Goal: Check status: Check status

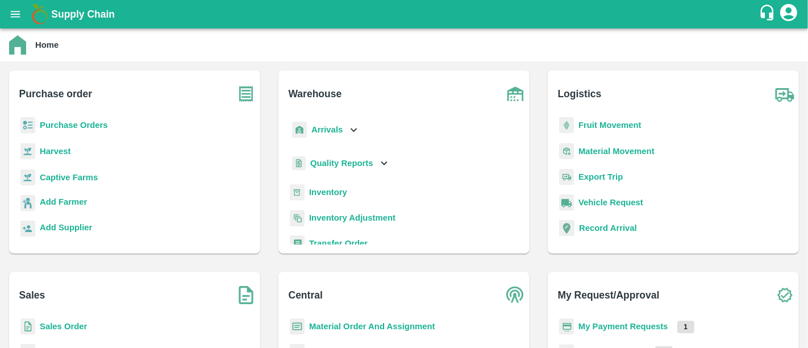
click at [67, 151] on b "Harvest" at bounding box center [55, 151] width 31 height 9
click at [70, 128] on b "Purchase Orders" at bounding box center [74, 125] width 68 height 9
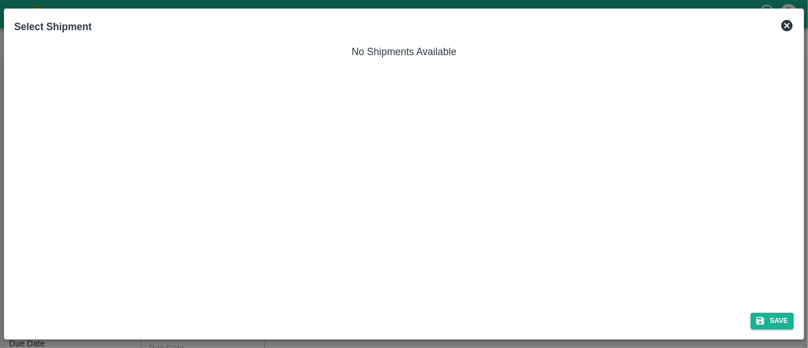
click at [791, 26] on icon at bounding box center [787, 25] width 11 height 11
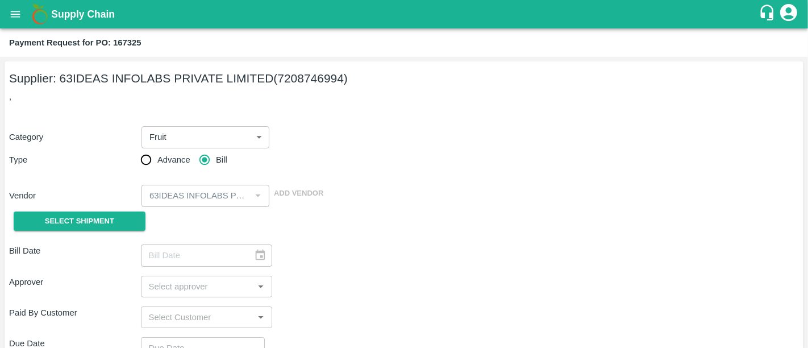
click at [88, 20] on h1 "Supply Chain" at bounding box center [405, 14] width 708 height 16
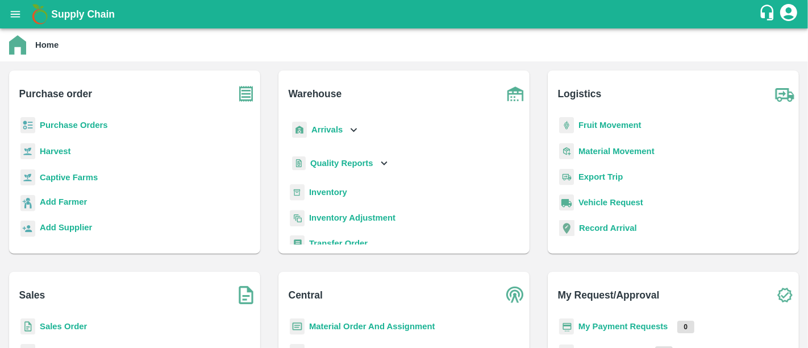
drag, startPoint x: 45, startPoint y: 119, endPoint x: 44, endPoint y: 126, distance: 6.4
click at [44, 126] on p "Purchase Orders" at bounding box center [74, 125] width 68 height 13
click at [44, 126] on b "Purchase Orders" at bounding box center [74, 125] width 68 height 9
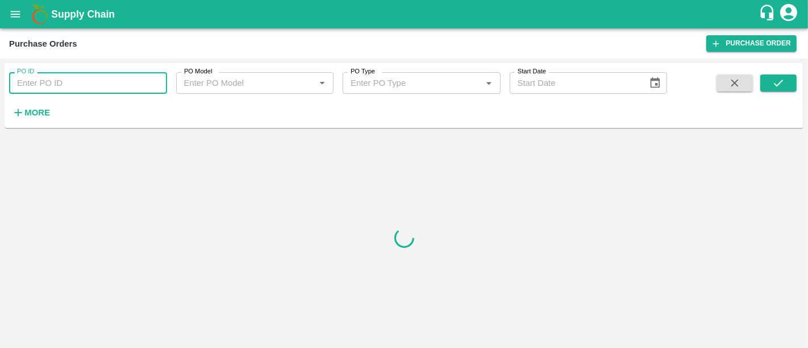
click at [60, 85] on input "PO ID" at bounding box center [88, 83] width 158 height 22
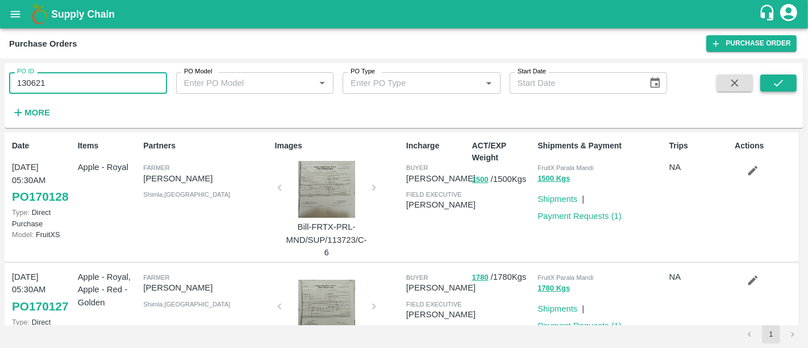
type input "130621"
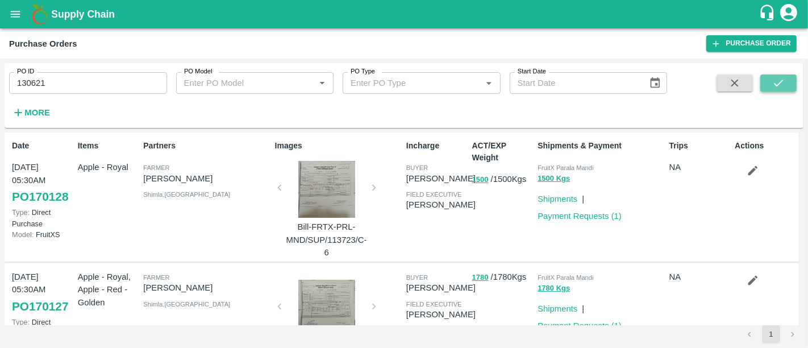
click at [774, 79] on icon "submit" at bounding box center [779, 83] width 13 height 13
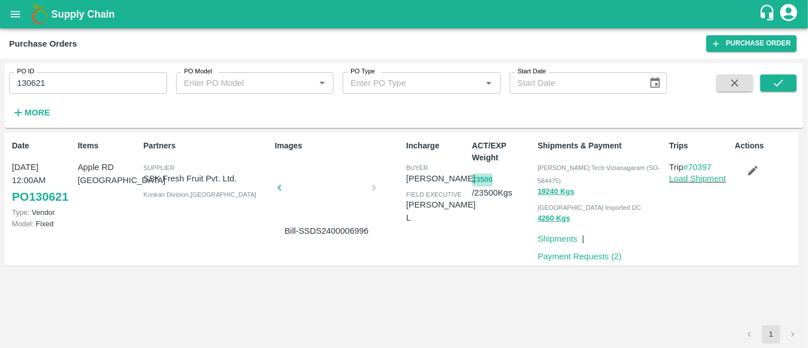
click at [487, 184] on button "23500" at bounding box center [482, 179] width 20 height 13
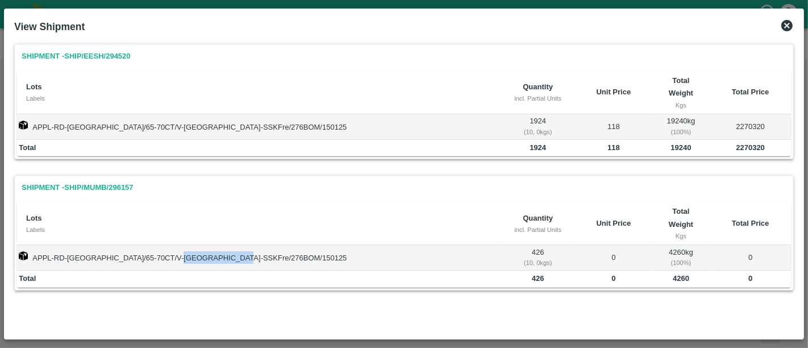
drag, startPoint x: 234, startPoint y: 244, endPoint x: 174, endPoint y: 251, distance: 60.1
click at [174, 251] on td "APPL-RD-IRAN/65-70CT/V-Tamil Nadu-SSKFre/276BOM/150125" at bounding box center [259, 257] width 484 height 25
click at [782, 30] on icon at bounding box center [788, 26] width 14 height 14
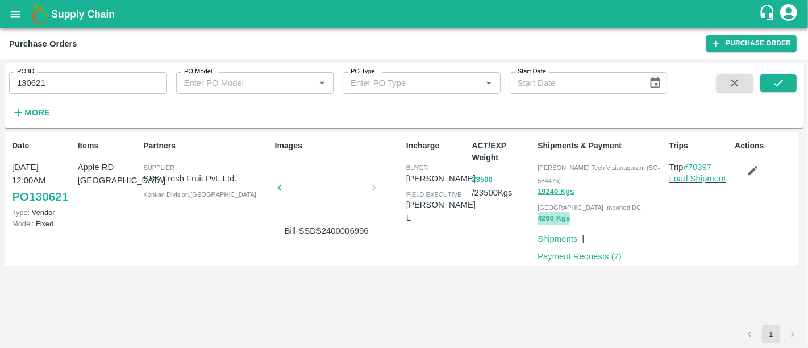
click at [542, 212] on button "4260 Kgs" at bounding box center [554, 218] width 32 height 13
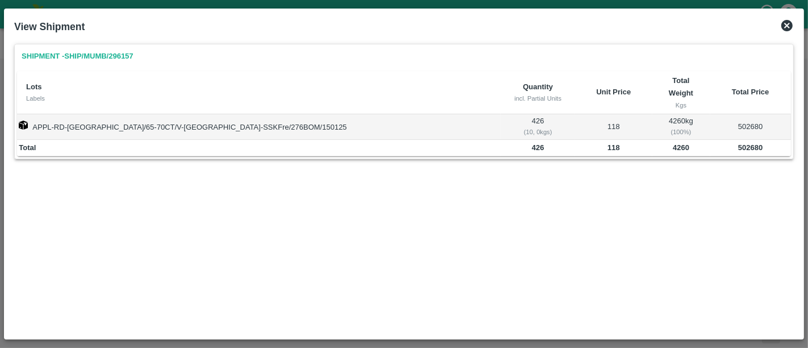
click at [790, 28] on icon at bounding box center [787, 25] width 11 height 11
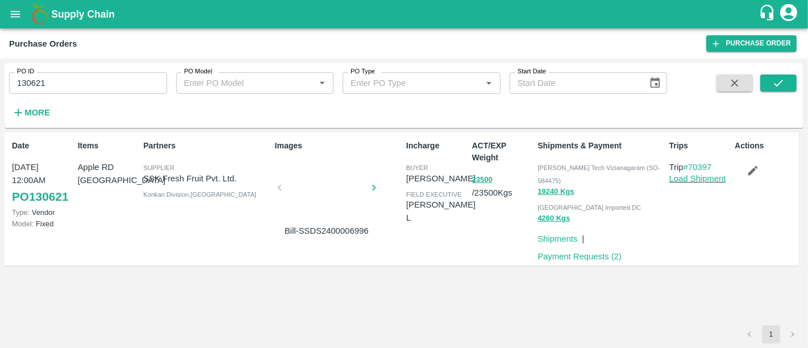
click at [79, 18] on b "Supply Chain" at bounding box center [83, 14] width 64 height 11
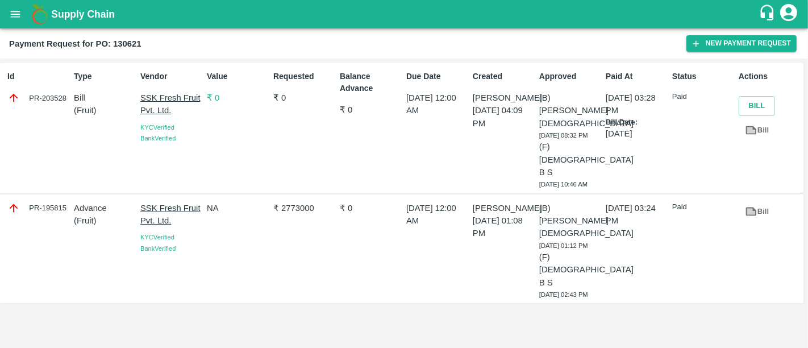
click at [214, 103] on p "₹ 0" at bounding box center [238, 98] width 62 height 13
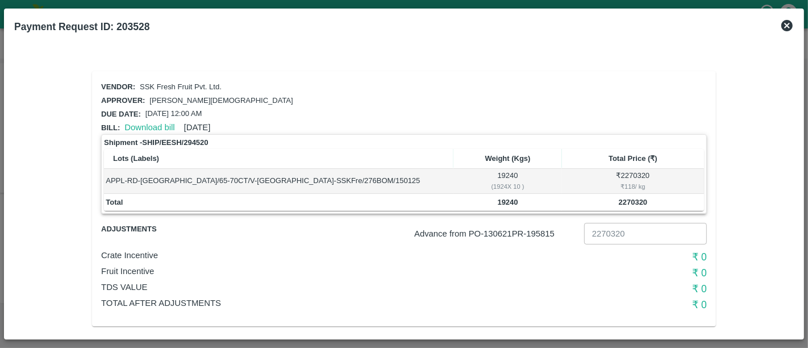
click at [794, 30] on icon at bounding box center [788, 26] width 14 height 14
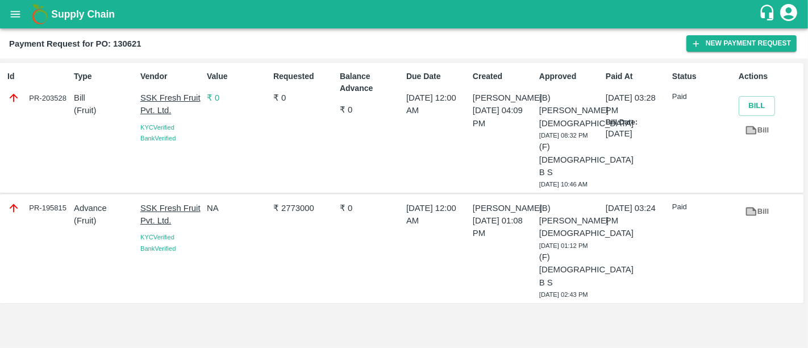
click at [108, 11] on b "Supply Chain" at bounding box center [83, 14] width 64 height 11
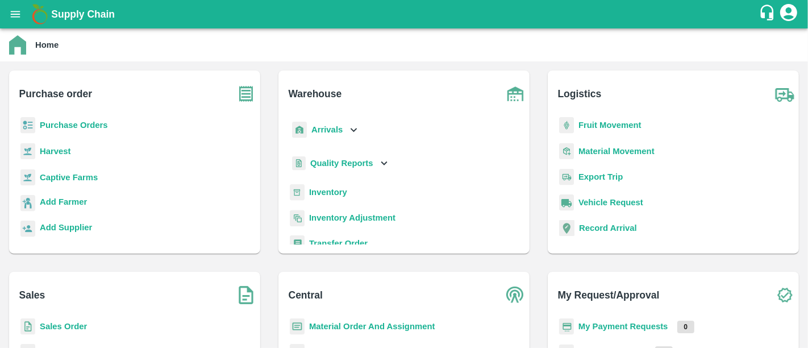
click at [331, 194] on b "Inventory" at bounding box center [328, 192] width 38 height 9
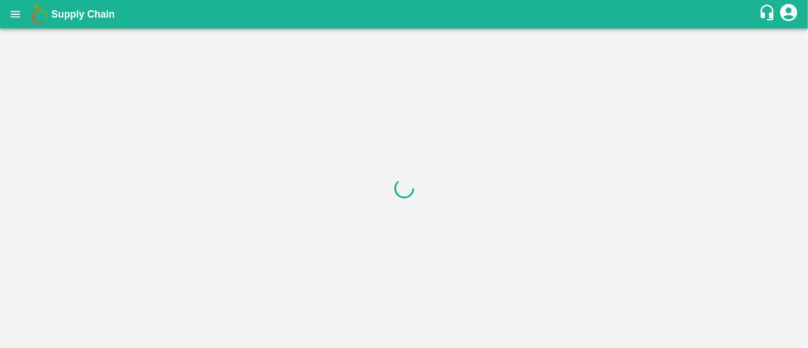
click at [84, 48] on div at bounding box center [404, 187] width 808 height 319
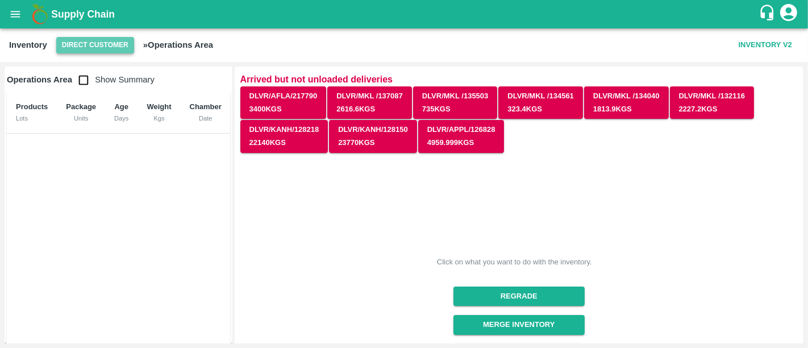
click at [97, 48] on button "Direct Customer" at bounding box center [95, 45] width 78 height 16
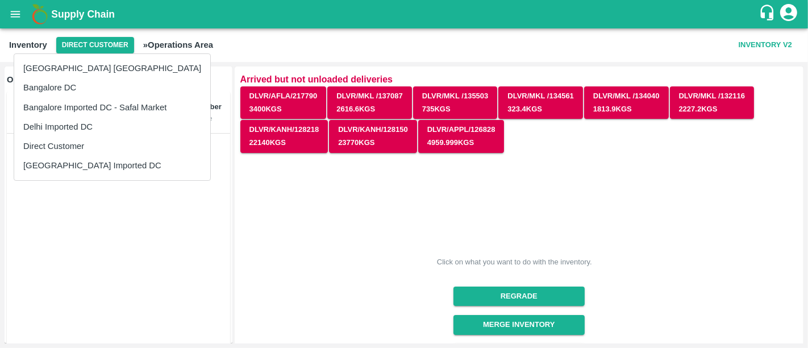
click at [68, 161] on li "[GEOGRAPHIC_DATA] Imported DC" at bounding box center [112, 165] width 196 height 19
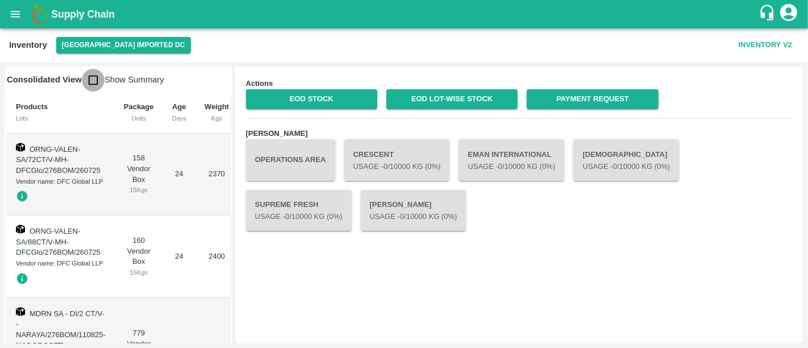
click at [93, 70] on input "checkbox" at bounding box center [93, 80] width 23 height 23
checkbox input "true"
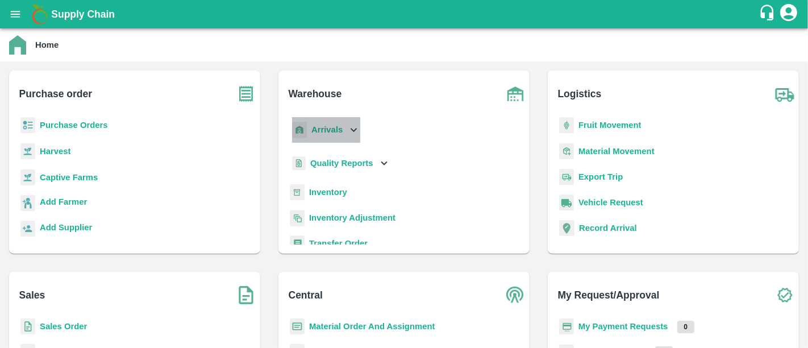
click at [357, 124] on icon at bounding box center [353, 129] width 13 height 13
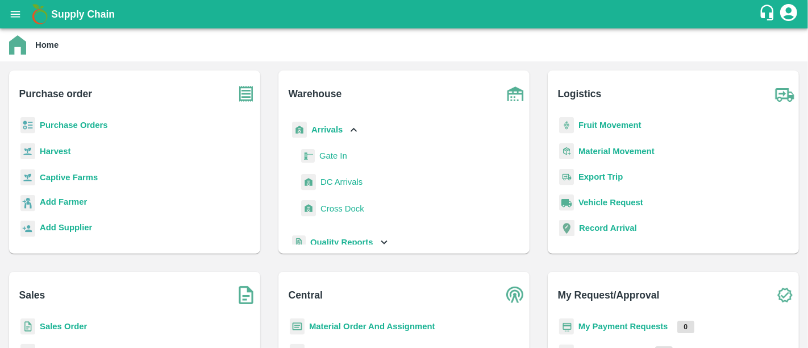
click at [596, 127] on b "Fruit Movement" at bounding box center [610, 125] width 63 height 9
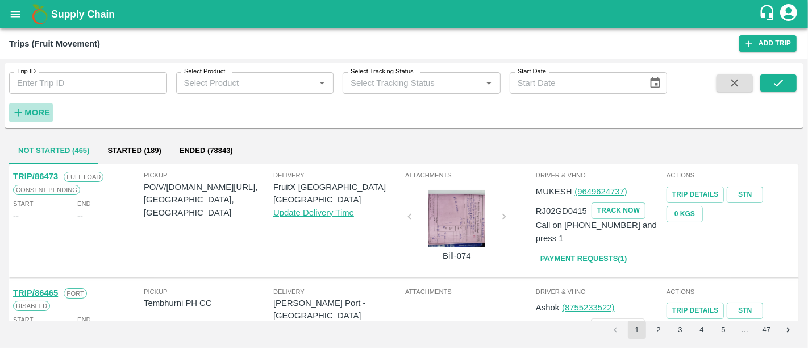
click at [50, 105] on button "More" at bounding box center [31, 112] width 44 height 19
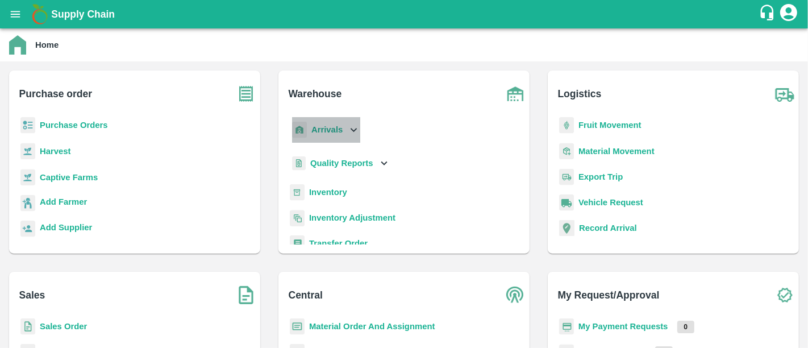
click at [347, 135] on icon at bounding box center [353, 129] width 13 height 13
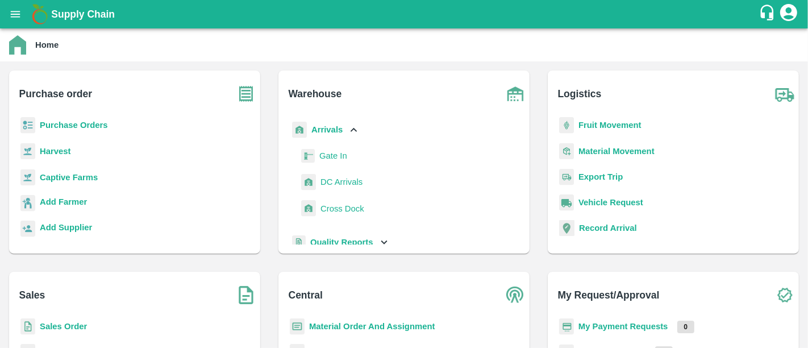
click at [94, 126] on b "Purchase Orders" at bounding box center [74, 125] width 68 height 9
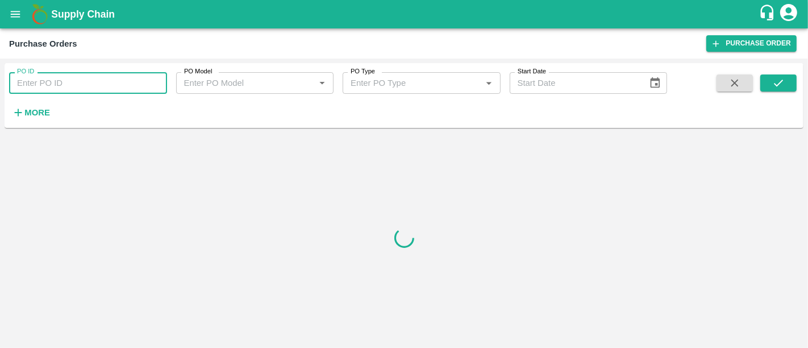
click at [71, 90] on input "PO ID" at bounding box center [88, 83] width 158 height 22
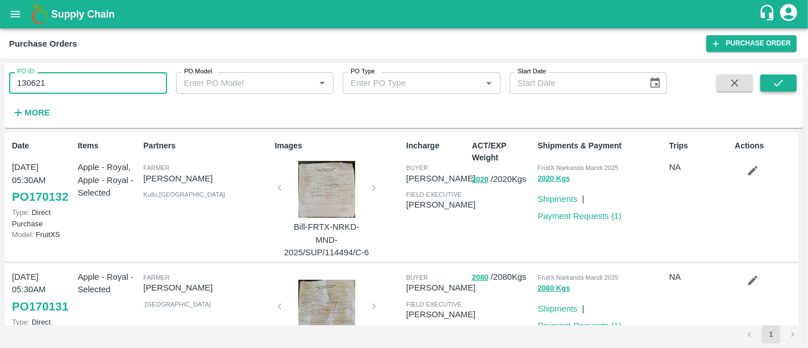
type input "130621"
click at [786, 88] on button "submit" at bounding box center [779, 82] width 36 height 17
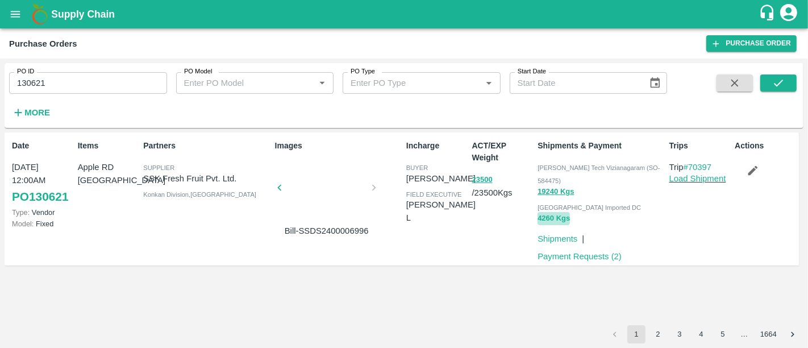
click at [565, 212] on button "4260 Kgs" at bounding box center [554, 218] width 32 height 13
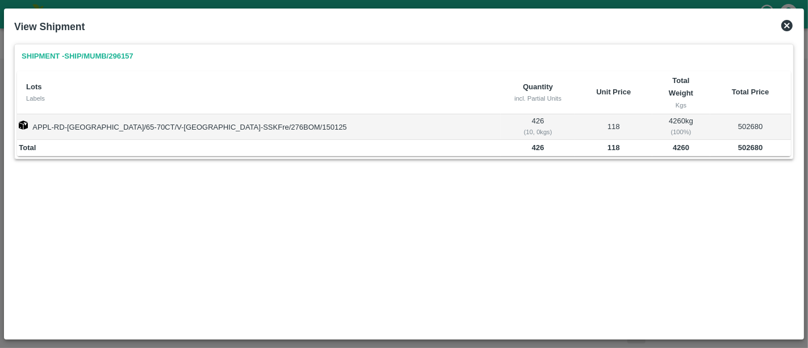
click at [787, 33] on div "View Shipment" at bounding box center [404, 26] width 789 height 25
click at [787, 31] on icon at bounding box center [787, 25] width 11 height 11
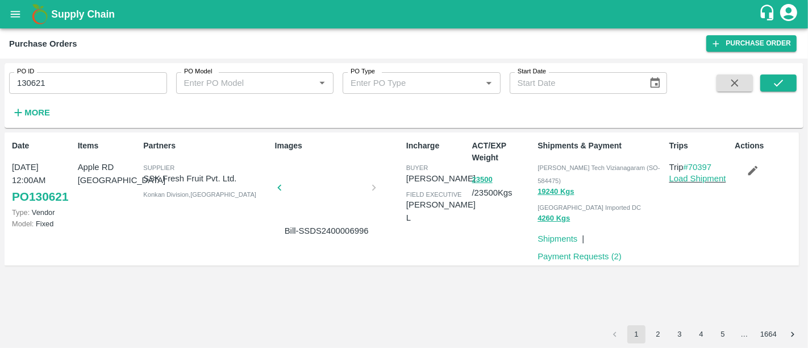
click at [109, 12] on b "Supply Chain" at bounding box center [83, 14] width 64 height 11
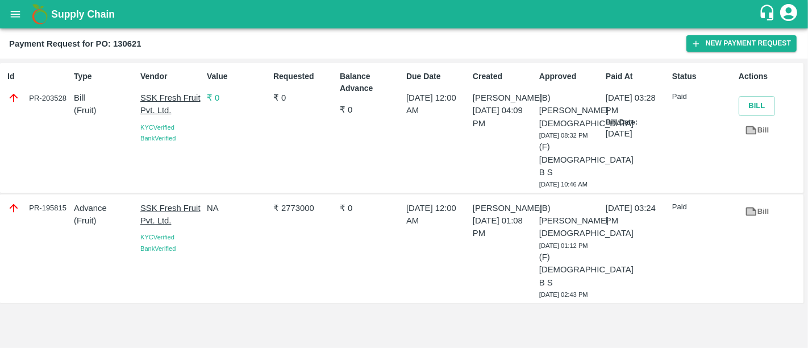
click at [211, 93] on p "₹ 0" at bounding box center [238, 98] width 62 height 13
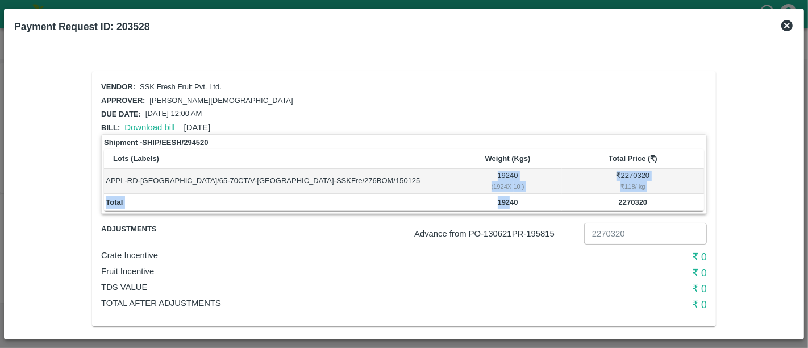
drag, startPoint x: 508, startPoint y: 205, endPoint x: 360, endPoint y: 181, distance: 149.7
click at [360, 181] on table "Lots (Labels) Weight (Kgs) Total Price (₹) APPL-RD-IRAN/65-70CT/V-Tamil Nadu-SS…" at bounding box center [404, 180] width 600 height 62
click at [360, 181] on td "APPL-RD-IRAN/65-70CT/V-Tamil Nadu-SSKFre/276BOM/150125" at bounding box center [279, 181] width 350 height 25
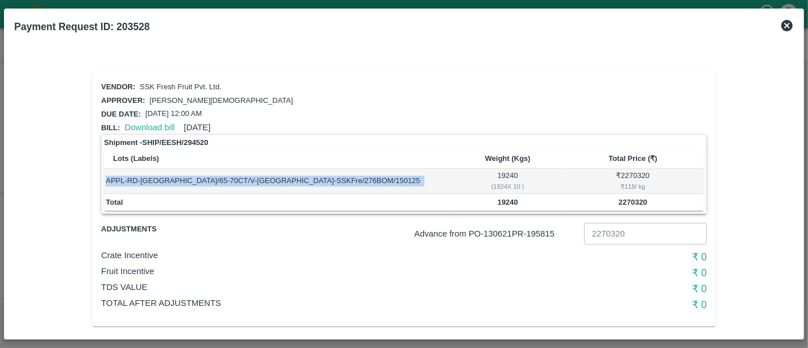
click at [360, 181] on td "APPL-RD-IRAN/65-70CT/V-Tamil Nadu-SSKFre/276BOM/150125" at bounding box center [279, 181] width 350 height 25
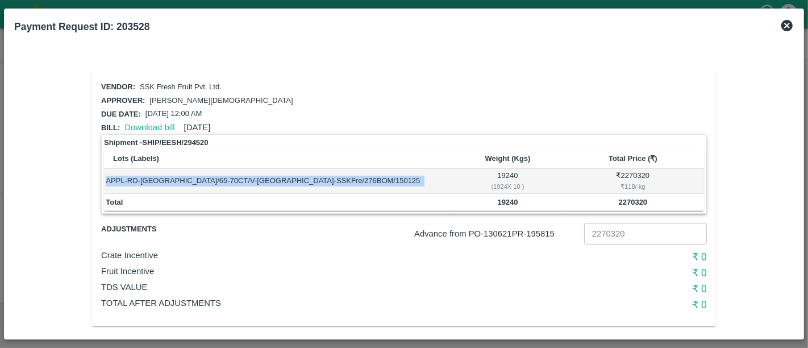
click at [360, 181] on td "APPL-RD-IRAN/65-70CT/V-Tamil Nadu-SSKFre/276BOM/150125" at bounding box center [279, 181] width 350 height 25
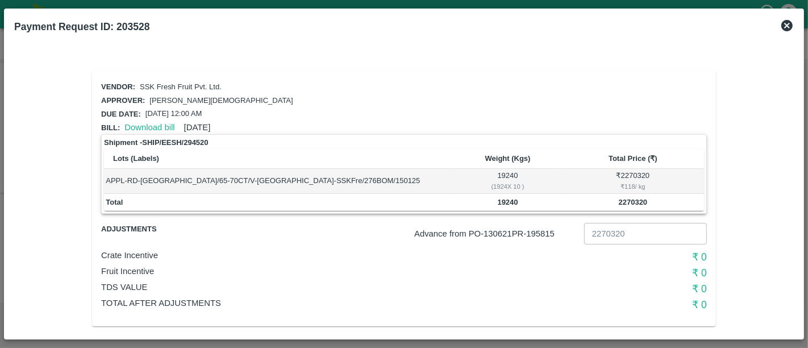
click at [360, 181] on td "APPL-RD-IRAN/65-70CT/V-Tamil Nadu-SSKFre/276BOM/150125" at bounding box center [279, 181] width 350 height 25
click at [788, 26] on icon at bounding box center [788, 26] width 14 height 14
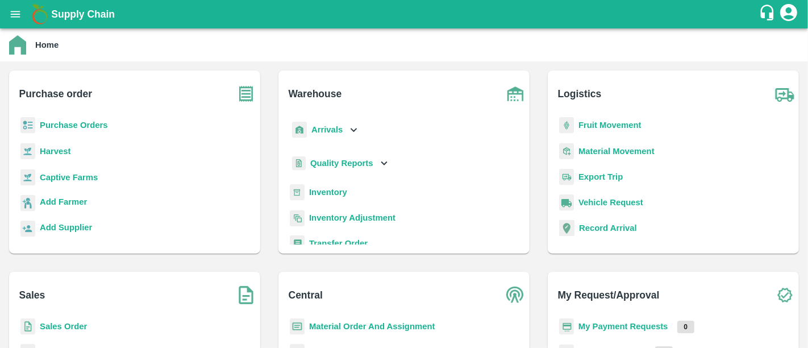
click at [72, 121] on b "Purchase Orders" at bounding box center [74, 125] width 68 height 9
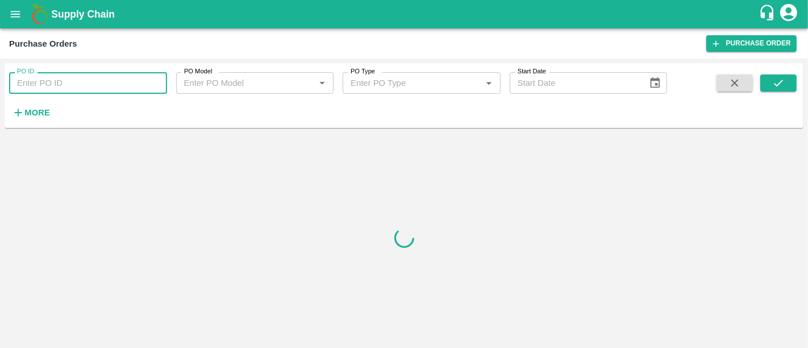
click at [78, 74] on input "PO ID" at bounding box center [88, 83] width 158 height 22
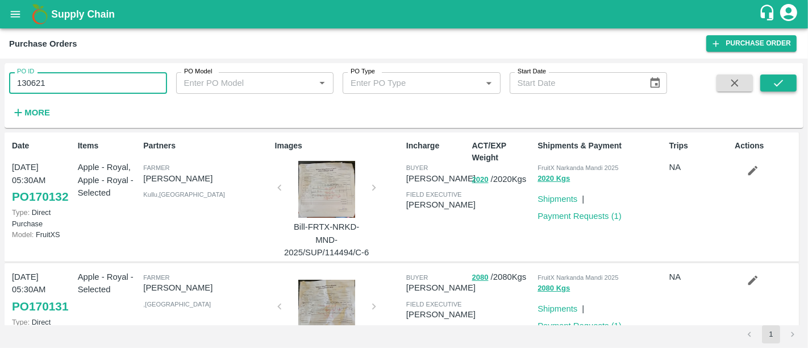
type input "130621"
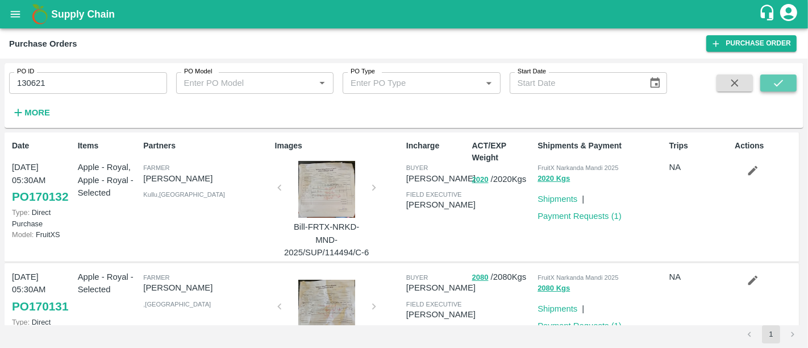
click at [779, 82] on icon "submit" at bounding box center [779, 83] width 13 height 13
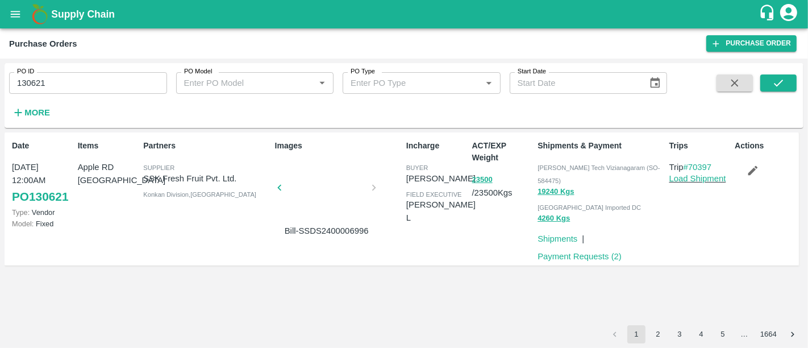
drag, startPoint x: 614, startPoint y: 243, endPoint x: 383, endPoint y: 306, distance: 239.1
click at [383, 306] on div "Date [DATE] 12:00AM PO 130621 Type: Vendor Model: Fixed Items Apple RD Iran Par…" at bounding box center [404, 228] width 799 height 193
click at [303, 182] on div at bounding box center [326, 191] width 85 height 60
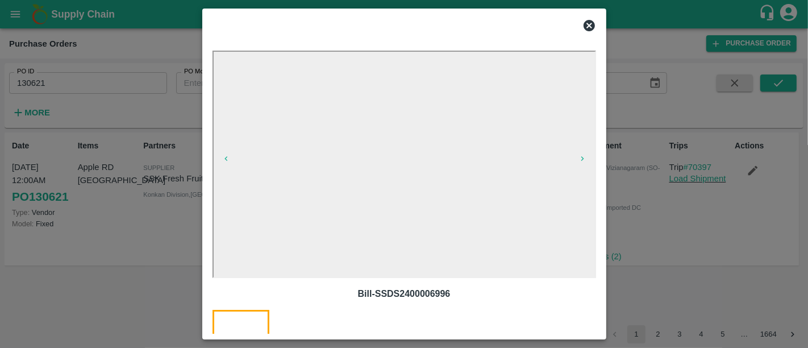
click at [657, 253] on div at bounding box center [404, 174] width 808 height 348
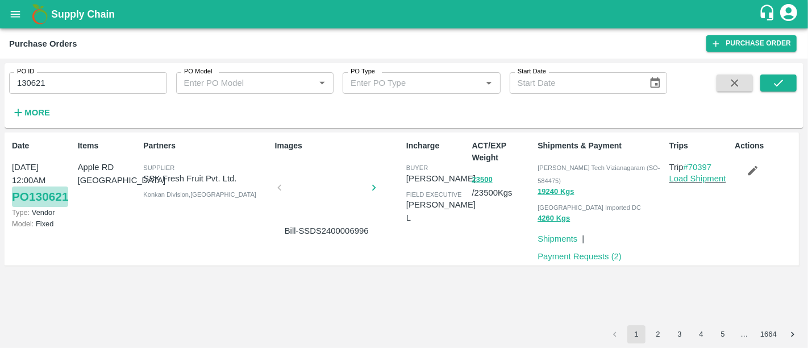
click at [68, 196] on link "PO 130621" at bounding box center [40, 196] width 56 height 20
click at [342, 204] on div at bounding box center [326, 191] width 85 height 60
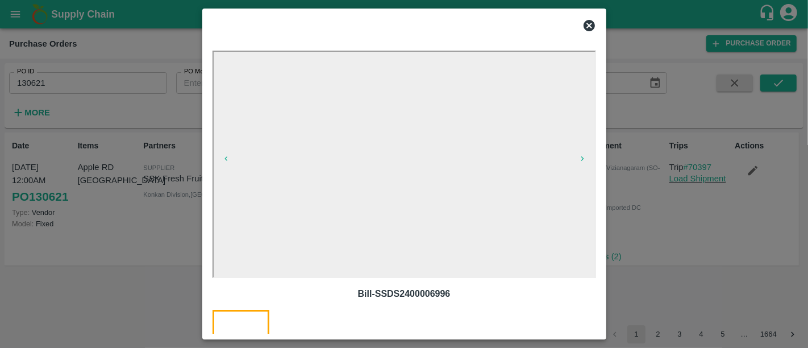
click at [643, 270] on div at bounding box center [404, 174] width 808 height 348
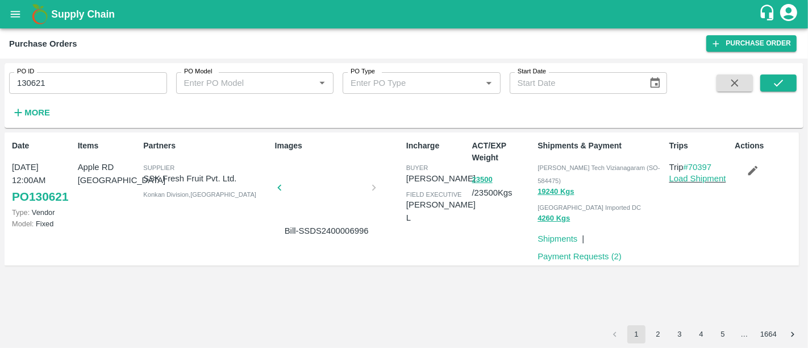
click at [347, 210] on div at bounding box center [326, 191] width 85 height 60
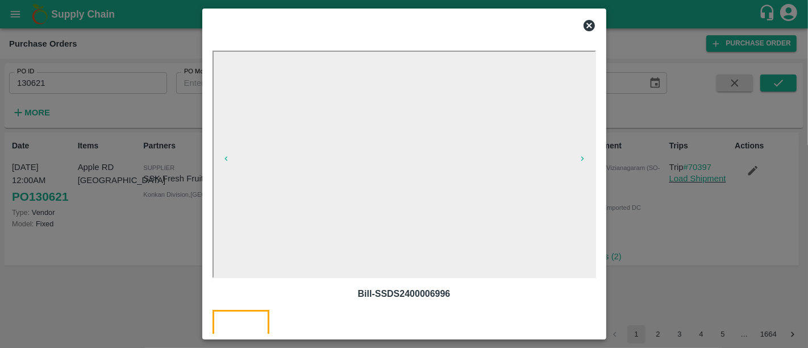
click at [338, 322] on div at bounding box center [318, 353] width 70 height 86
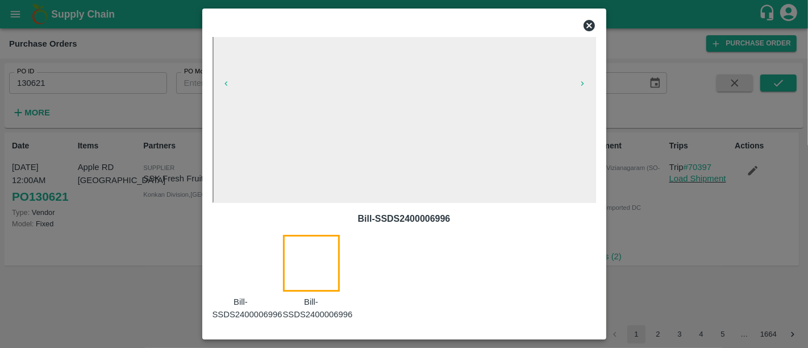
click at [715, 281] on div at bounding box center [404, 174] width 808 height 348
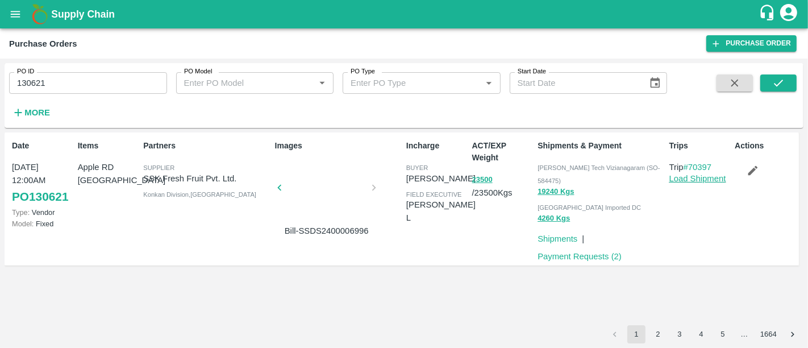
click at [693, 182] on link "Load Shipment" at bounding box center [698, 178] width 57 height 9
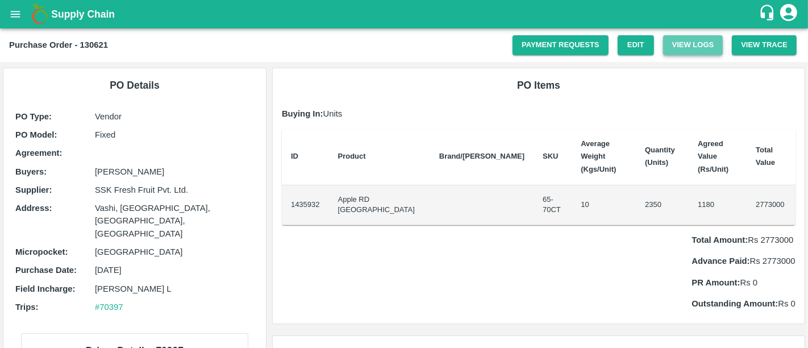
click at [676, 41] on button "View Logs" at bounding box center [693, 45] width 60 height 20
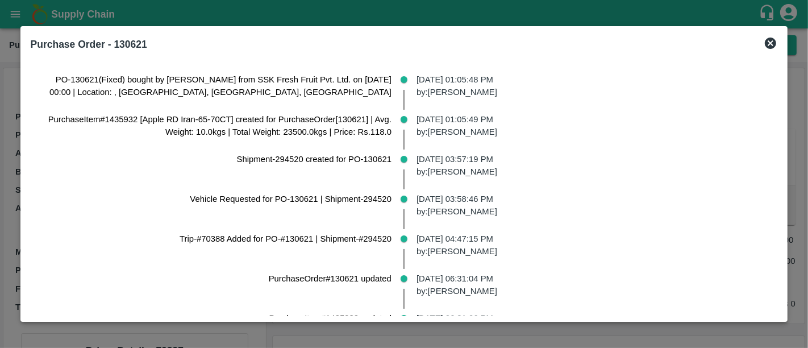
scroll to position [522, 0]
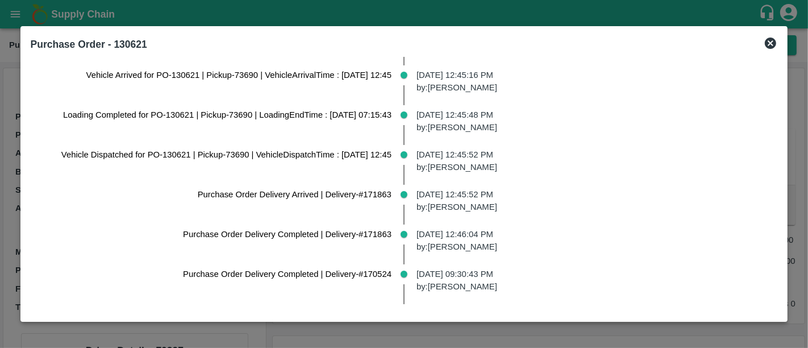
click at [765, 43] on icon at bounding box center [770, 43] width 11 height 11
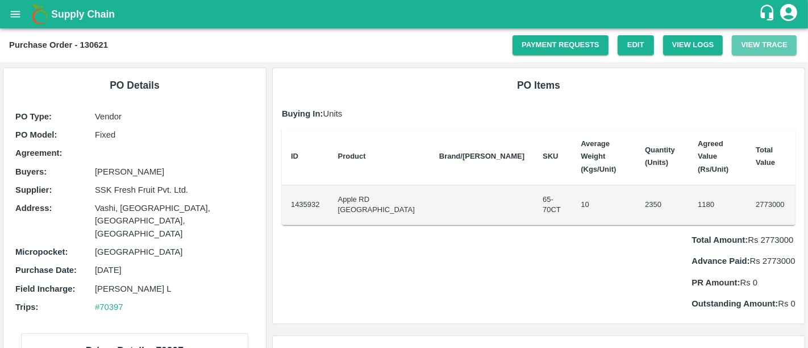
click at [752, 43] on button "View Trace" at bounding box center [764, 45] width 65 height 20
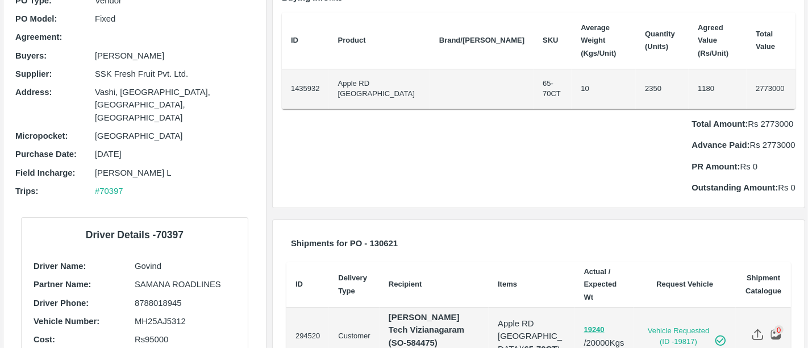
scroll to position [0, 0]
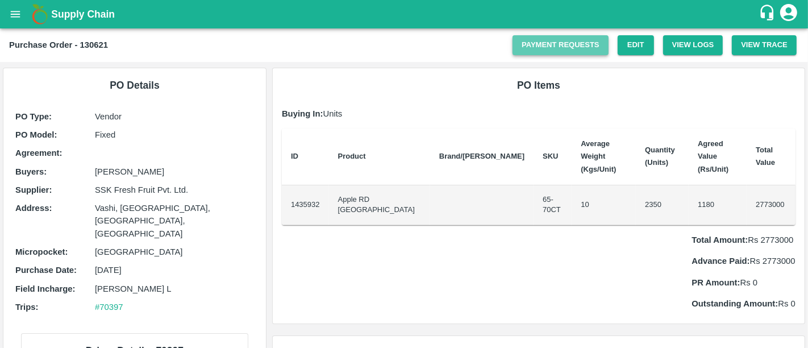
click at [560, 52] on link "Payment Requests" at bounding box center [561, 45] width 96 height 20
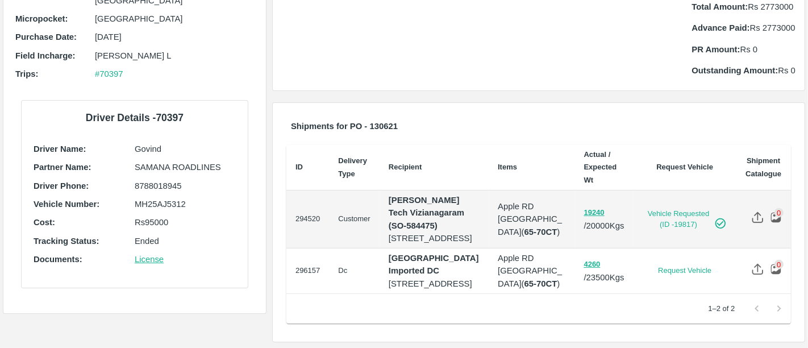
scroll to position [305, 0]
click at [300, 279] on td "296157" at bounding box center [308, 270] width 43 height 45
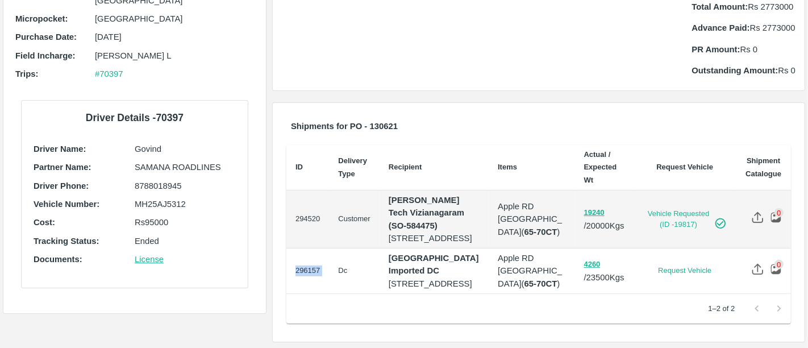
copy td "296157"
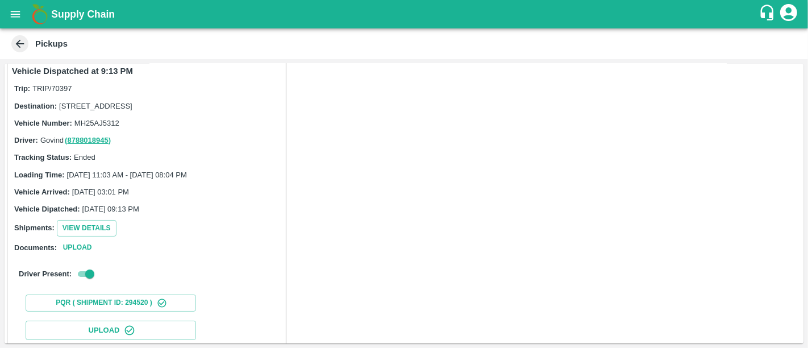
scroll to position [201, 0]
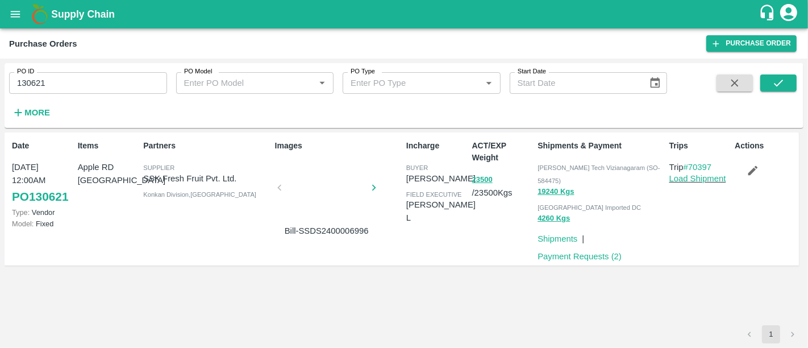
click at [339, 192] on div at bounding box center [326, 191] width 85 height 60
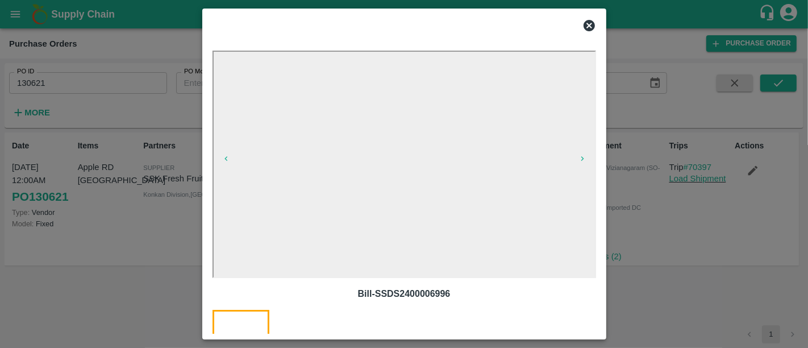
click at [637, 228] on div at bounding box center [404, 174] width 808 height 348
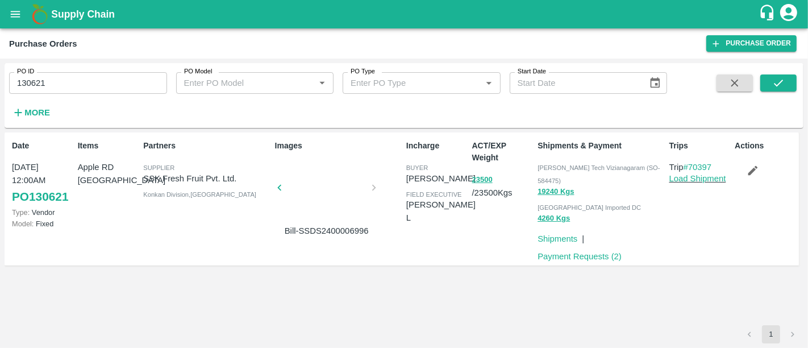
click at [98, 7] on h1 "Supply Chain" at bounding box center [405, 14] width 708 height 16
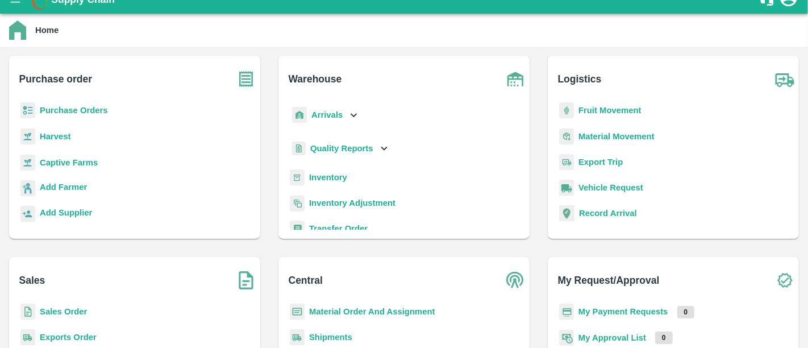
scroll to position [115, 0]
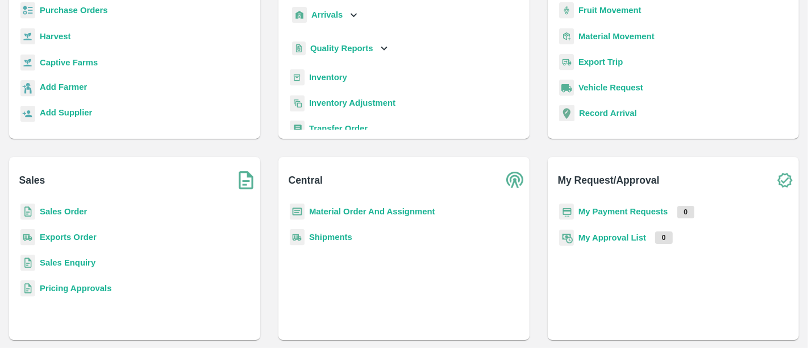
click at [384, 211] on b "Material Order And Assignment" at bounding box center [372, 211] width 126 height 9
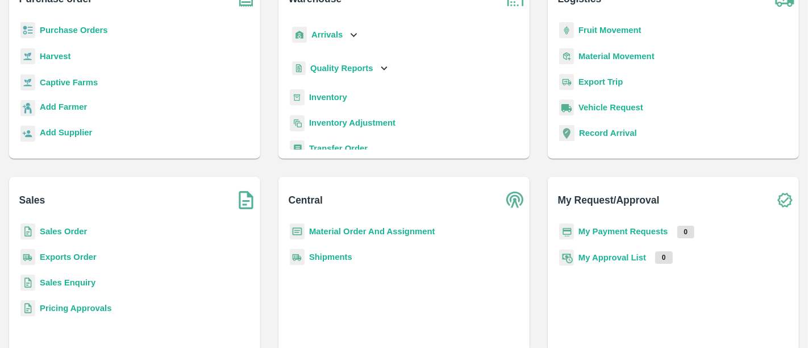
click at [339, 252] on b "Shipments" at bounding box center [330, 256] width 43 height 9
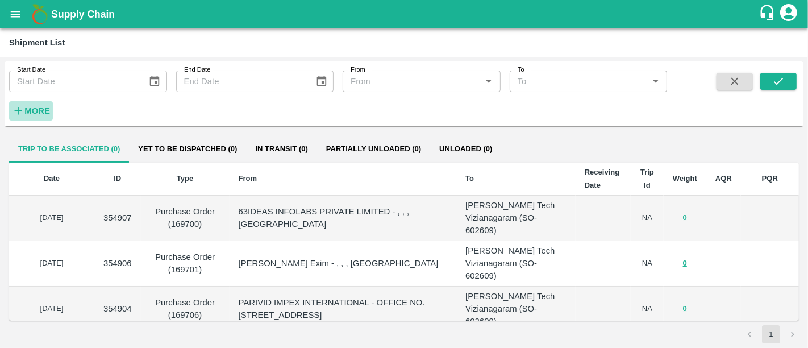
click at [29, 116] on h6 "More" at bounding box center [37, 110] width 26 height 15
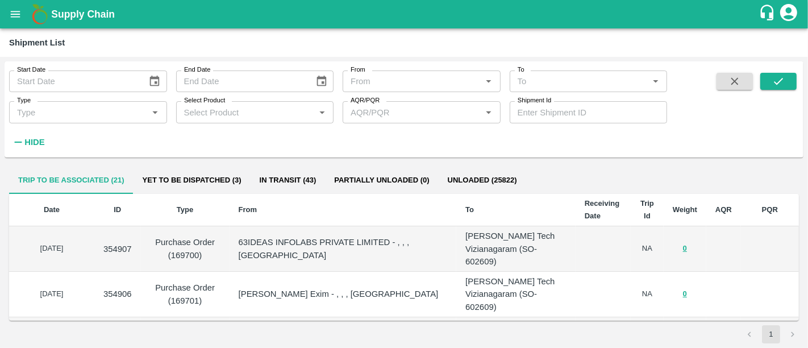
click at [530, 105] on label "Shipment Id" at bounding box center [535, 100] width 34 height 9
click at [530, 105] on input "Shipment Id" at bounding box center [589, 112] width 158 height 22
click at [529, 109] on div "Shipment Id Shipment Id" at bounding box center [589, 112] width 158 height 22
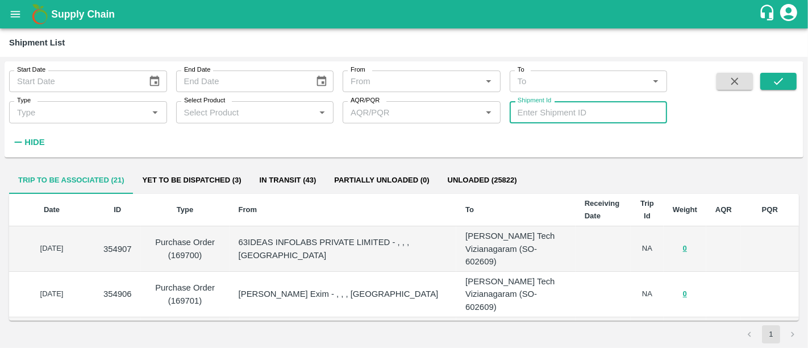
click at [529, 109] on input "Shipment Id" at bounding box center [589, 112] width 158 height 22
paste input "150125"
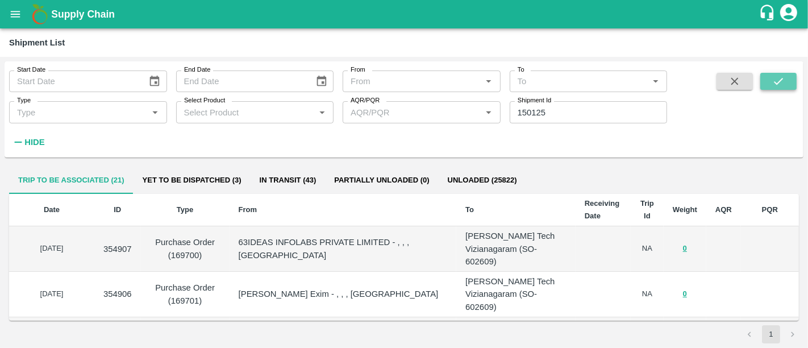
click at [785, 80] on button "submit" at bounding box center [779, 81] width 36 height 17
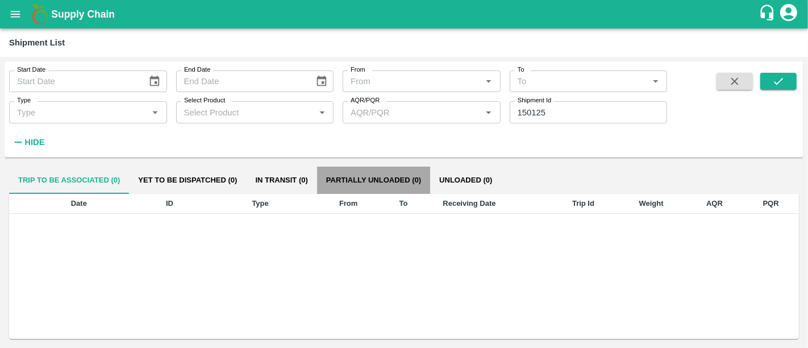
click at [371, 190] on button "Partially Unloaded (0)" at bounding box center [373, 180] width 113 height 27
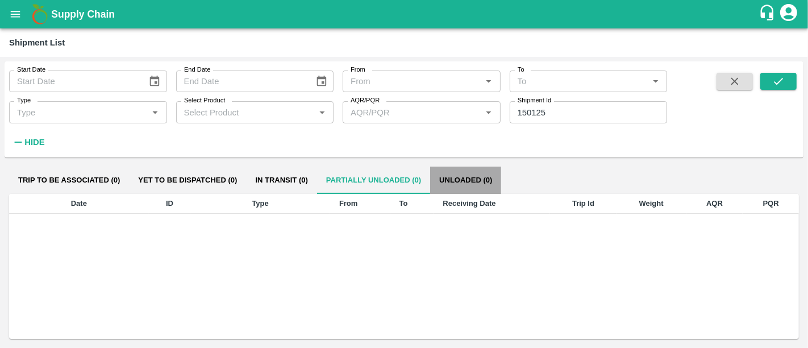
click at [433, 192] on button "Unloaded (0)" at bounding box center [465, 180] width 71 height 27
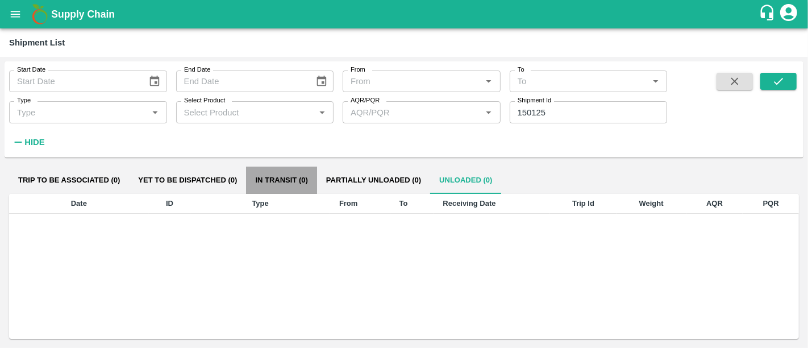
click at [271, 191] on button "In transit (0)" at bounding box center [281, 180] width 70 height 27
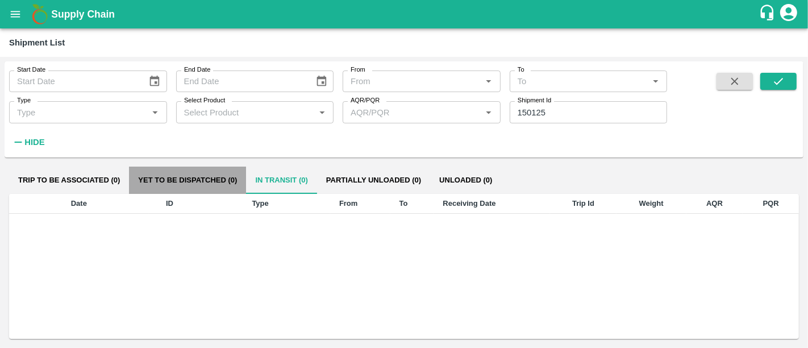
click at [168, 187] on button "Yet to be dispatched (0)" at bounding box center [187, 180] width 117 height 27
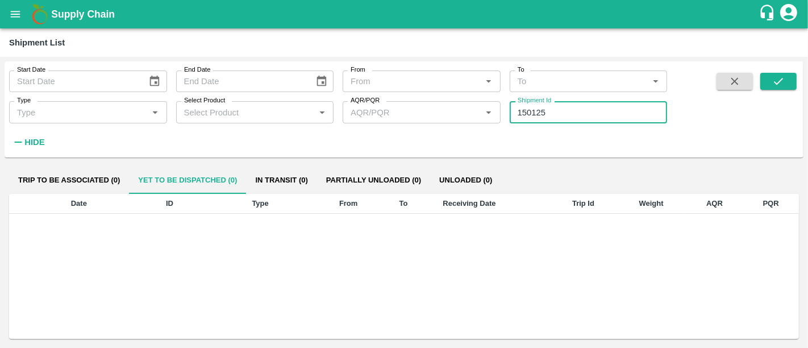
drag, startPoint x: 559, startPoint y: 111, endPoint x: 487, endPoint y: 114, distance: 71.7
click at [487, 114] on div "Start Date Start Date End Date End Date From From   * To To   * Type Type   * S…" at bounding box center [333, 106] width 667 height 90
paste input "text"
type input "296157"
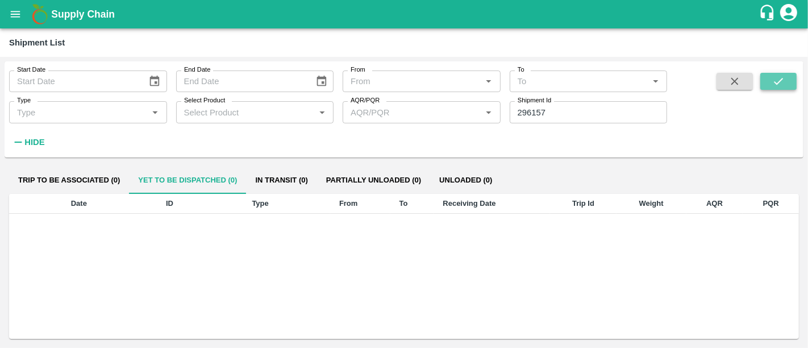
click at [787, 80] on button "submit" at bounding box center [779, 81] width 36 height 17
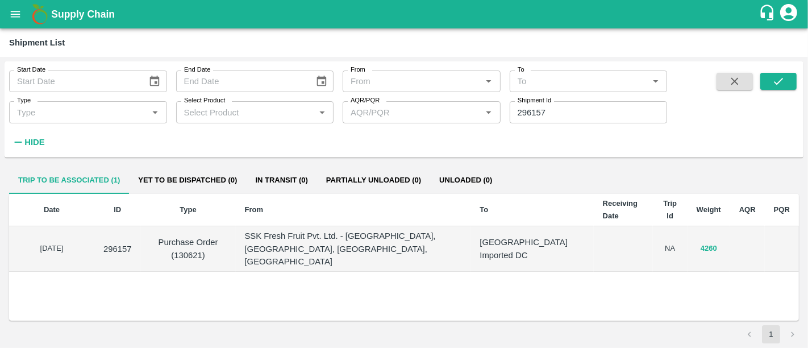
click at [705, 242] on button "4260" at bounding box center [709, 248] width 16 height 13
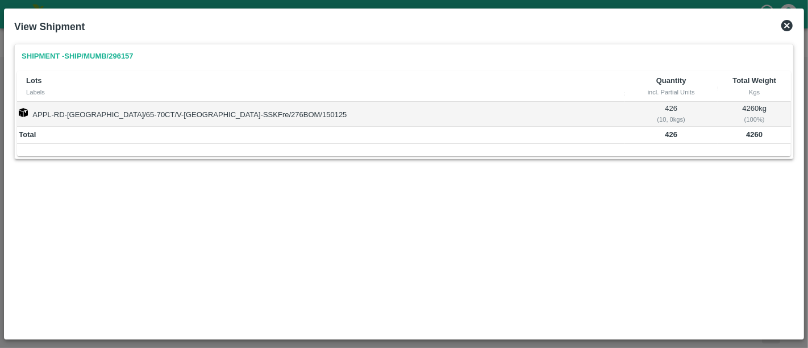
click at [785, 30] on icon at bounding box center [787, 25] width 11 height 11
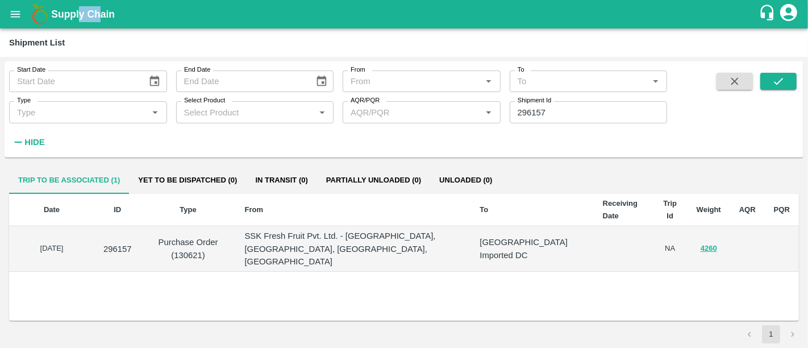
drag, startPoint x: 103, startPoint y: 25, endPoint x: 80, endPoint y: 6, distance: 29.9
click at [80, 6] on div "Supply Chain" at bounding box center [404, 14] width 808 height 28
click at [80, 6] on h1 "Supply Chain" at bounding box center [405, 14] width 708 height 16
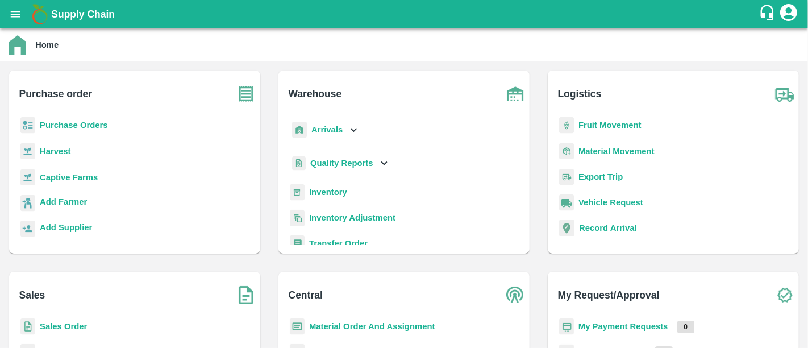
click at [95, 123] on b "Purchase Orders" at bounding box center [74, 125] width 68 height 9
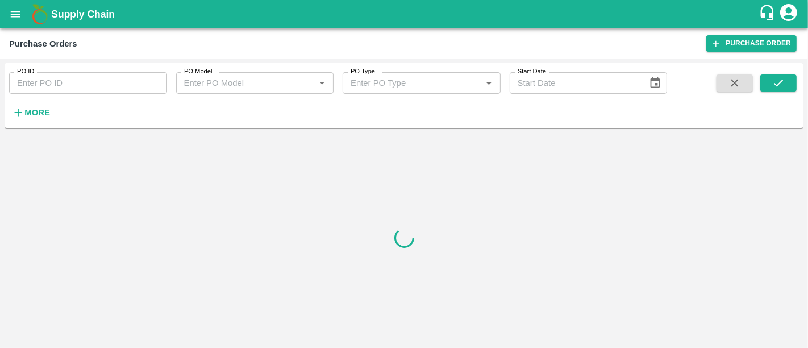
click at [80, 88] on input "PO ID" at bounding box center [88, 83] width 158 height 22
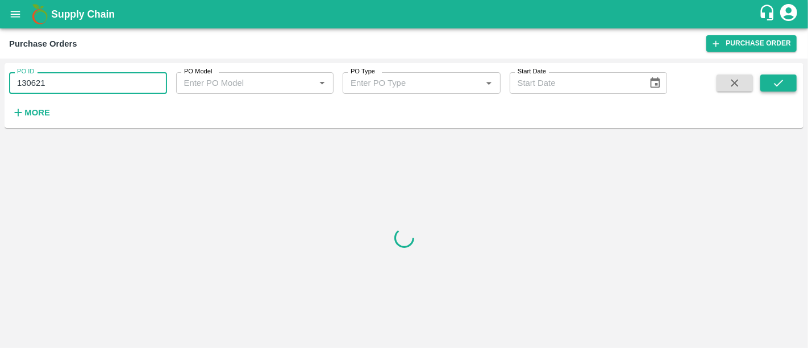
type input "130621"
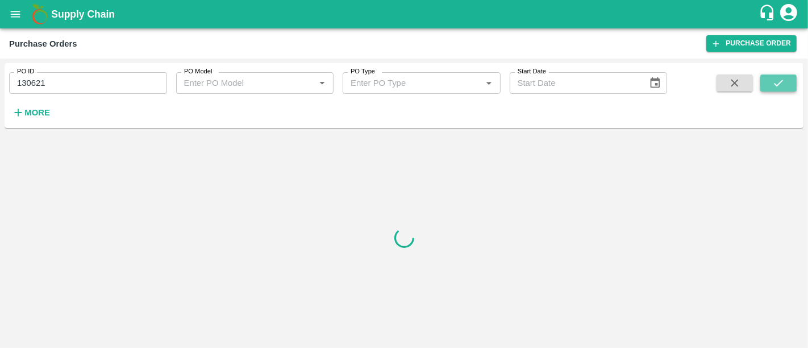
click at [778, 86] on icon "submit" at bounding box center [779, 83] width 13 height 13
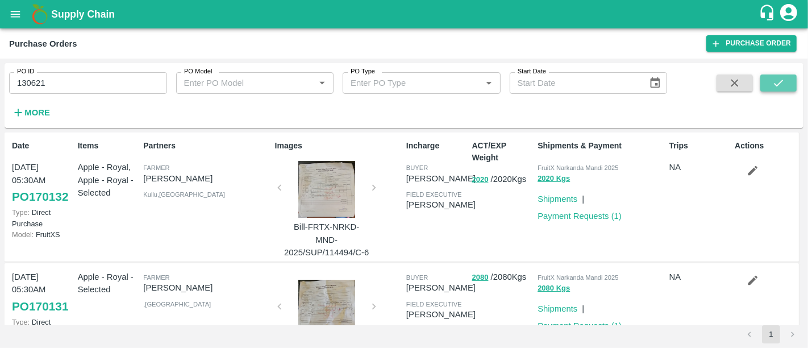
click at [787, 84] on button "submit" at bounding box center [779, 82] width 36 height 17
click at [788, 80] on button "submit" at bounding box center [779, 82] width 36 height 17
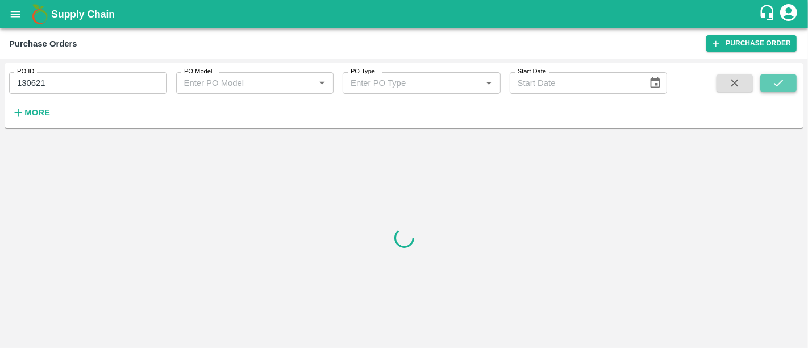
click at [788, 80] on button "submit" at bounding box center [779, 82] width 36 height 17
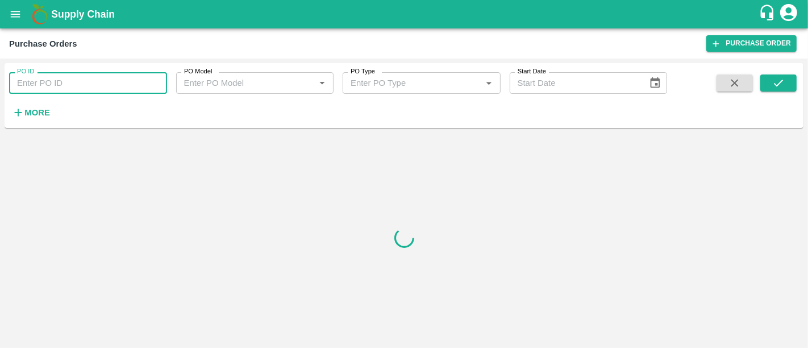
click at [157, 86] on input "PO ID" at bounding box center [88, 83] width 158 height 22
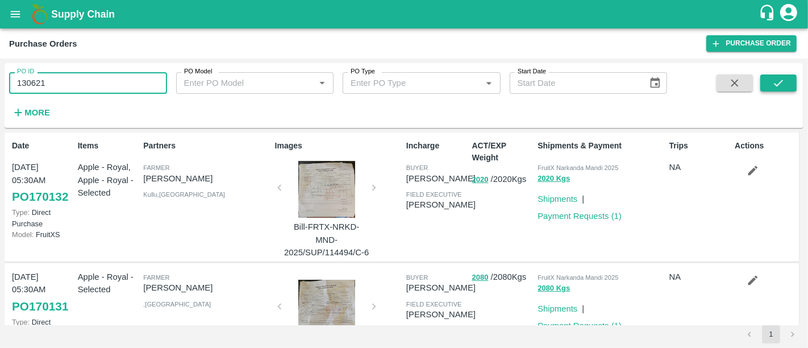
type input "130621"
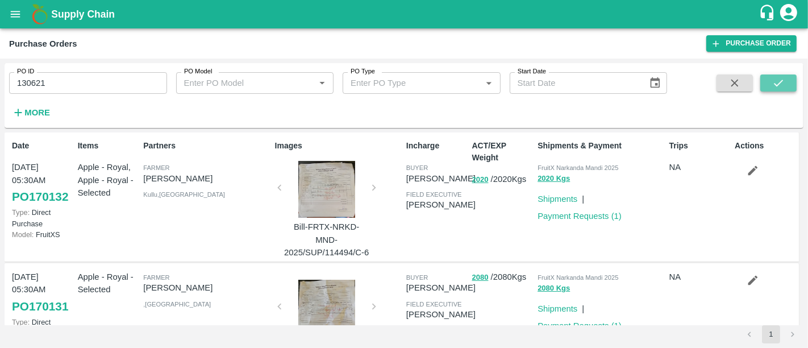
click at [763, 83] on button "submit" at bounding box center [779, 82] width 36 height 17
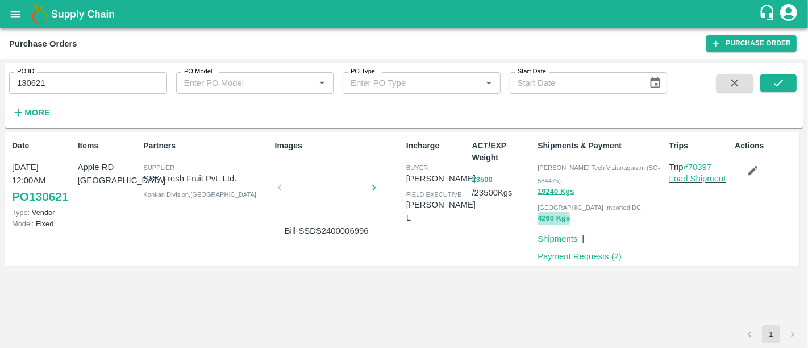
click at [543, 212] on button "4260 Kgs" at bounding box center [554, 218] width 32 height 13
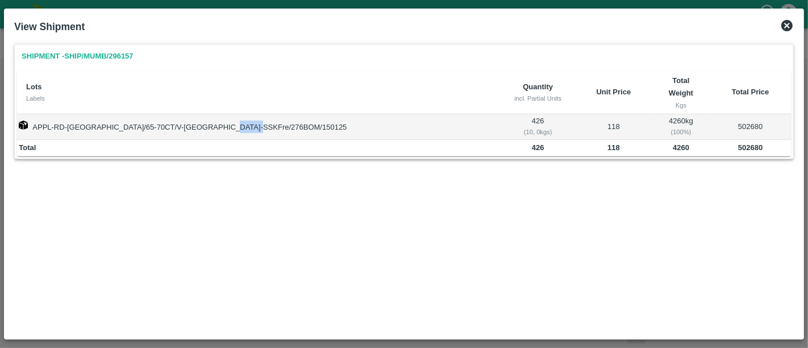
drag, startPoint x: 222, startPoint y: 115, endPoint x: 258, endPoint y: 114, distance: 35.3
click at [258, 114] on td "APPL-RD-[GEOGRAPHIC_DATA]/65-70CT/V-[GEOGRAPHIC_DATA]-SSKFre/276BOM/150125" at bounding box center [259, 126] width 484 height 25
copy td "150125"
click at [793, 27] on icon at bounding box center [788, 26] width 14 height 14
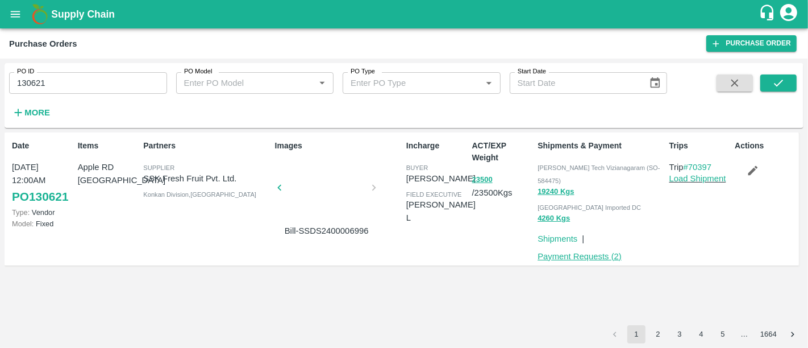
click at [607, 252] on link "Payment Requests ( 2 )" at bounding box center [580, 256] width 84 height 9
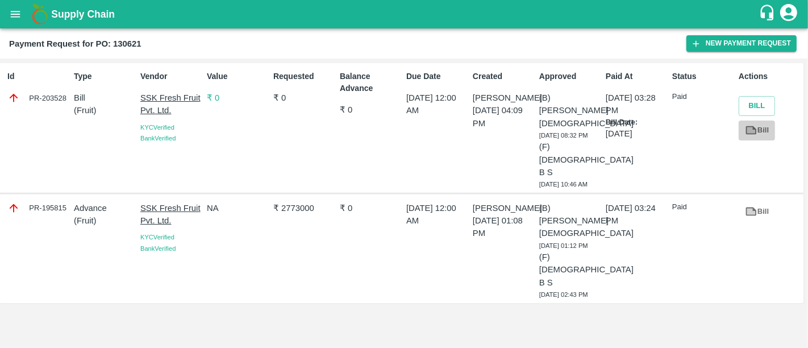
click at [751, 136] on link "Bill" at bounding box center [757, 131] width 36 height 20
drag, startPoint x: 285, startPoint y: 197, endPoint x: 339, endPoint y: 202, distance: 54.2
click at [339, 202] on div "PR-195815 Advance ( Fruit ) SSK Fresh Fruit Pvt. Ltd. KYC Verified Bank Verifie…" at bounding box center [402, 248] width 804 height 109
click at [339, 202] on div "₹ 0" at bounding box center [368, 248] width 67 height 103
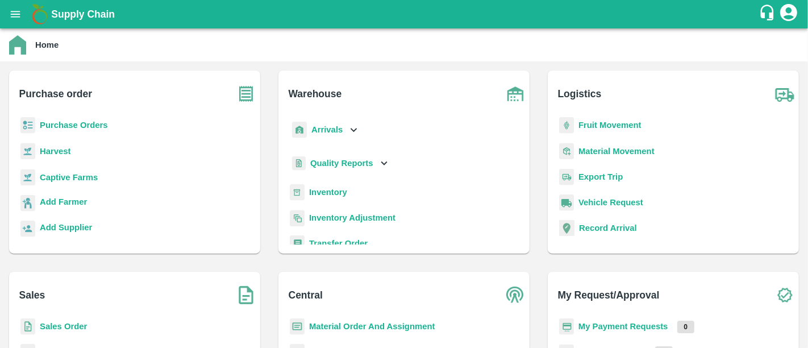
scroll to position [19, 0]
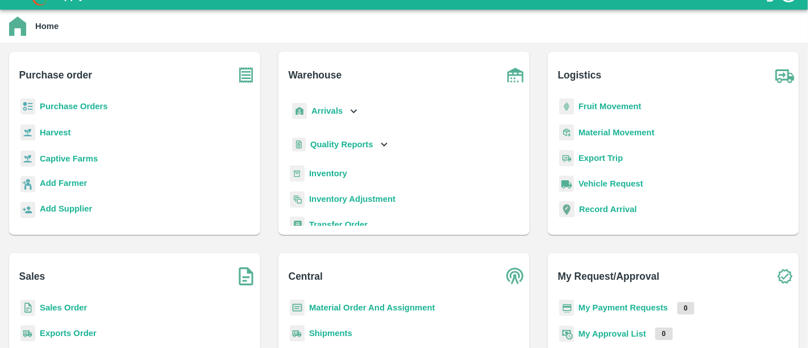
click at [85, 110] on b "Purchase Orders" at bounding box center [74, 106] width 68 height 9
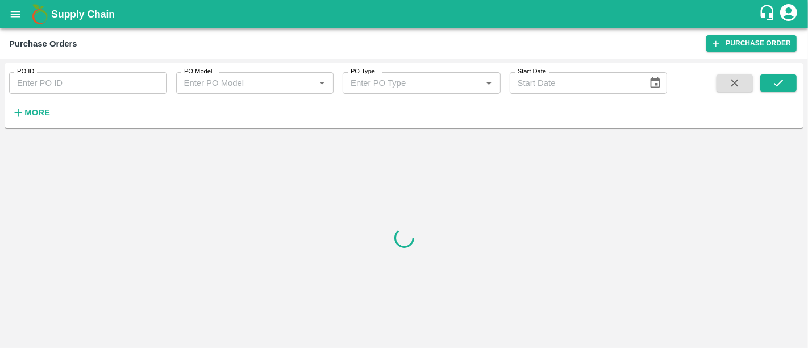
click at [55, 115] on div "PO ID PO ID PO Model PO Model   * PO Type PO Type   * Start Date Start Date More" at bounding box center [333, 92] width 667 height 59
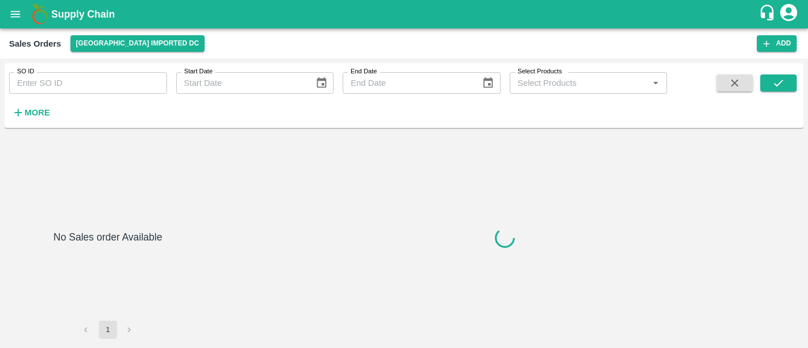
type input "592782"
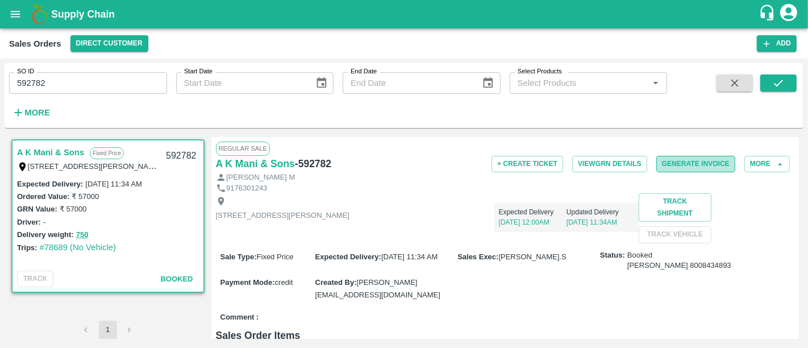
click at [682, 168] on button "Generate Invoice" at bounding box center [696, 164] width 79 height 16
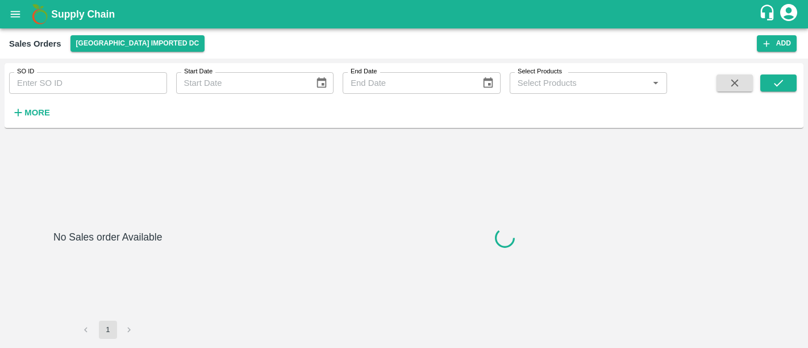
type input "593409"
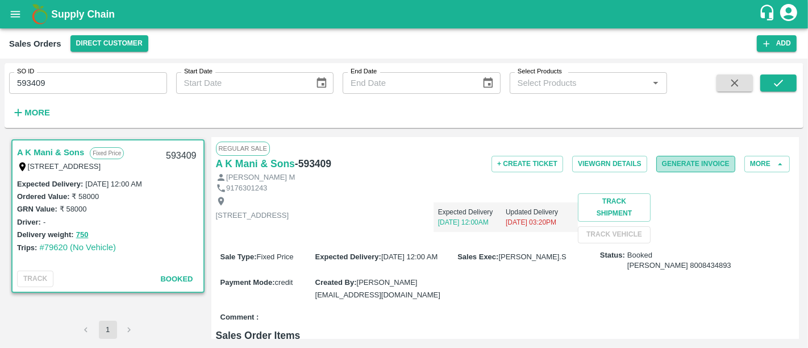
click at [671, 169] on button "Generate Invoice" at bounding box center [696, 164] width 79 height 16
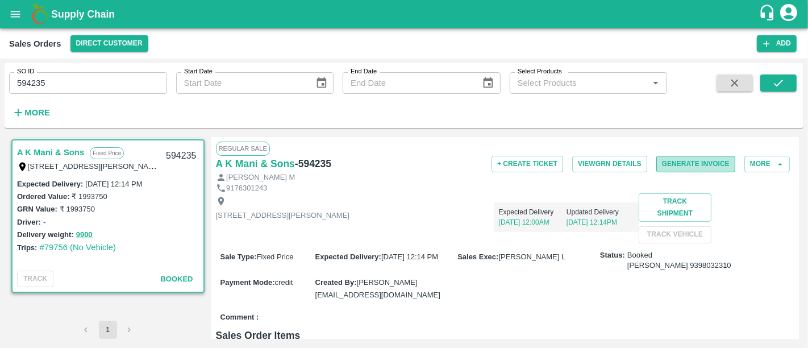
click at [671, 157] on button "Generate Invoice" at bounding box center [696, 164] width 79 height 16
click at [717, 169] on button "Generate Invoice" at bounding box center [696, 164] width 79 height 16
click at [691, 160] on button "Generate Invoice" at bounding box center [696, 164] width 79 height 16
click at [686, 161] on button "Generate Invoice" at bounding box center [696, 164] width 79 height 16
click at [681, 157] on button "Generate Invoice" at bounding box center [696, 164] width 79 height 16
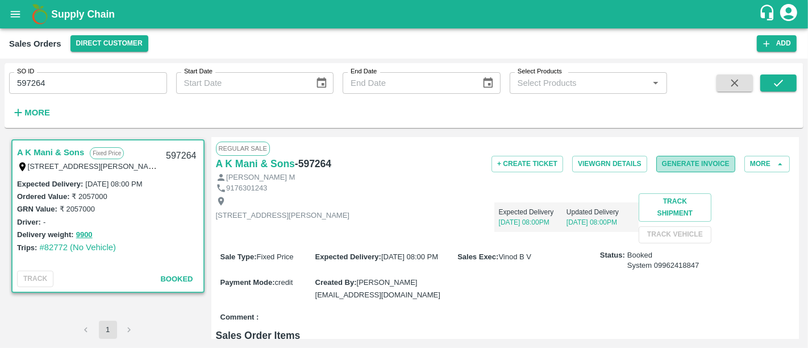
click at [698, 161] on button "Generate Invoice" at bounding box center [696, 164] width 79 height 16
click at [723, 169] on button "Generate Invoice" at bounding box center [696, 164] width 79 height 16
click at [680, 158] on button "Generate Invoice" at bounding box center [696, 164] width 79 height 16
click at [679, 168] on button "Generate Invoice" at bounding box center [696, 164] width 79 height 16
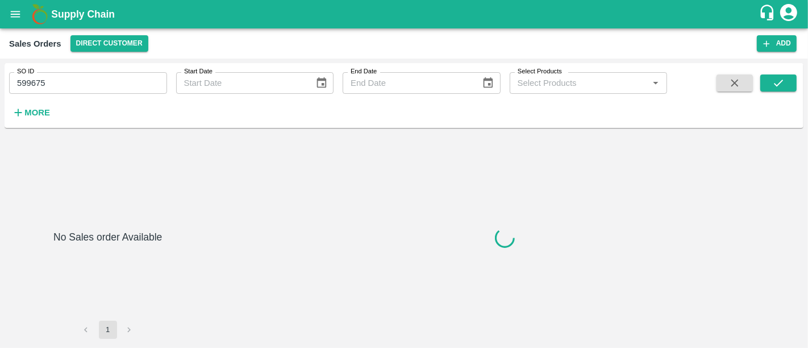
click at [460, 273] on div at bounding box center [505, 238] width 588 height 202
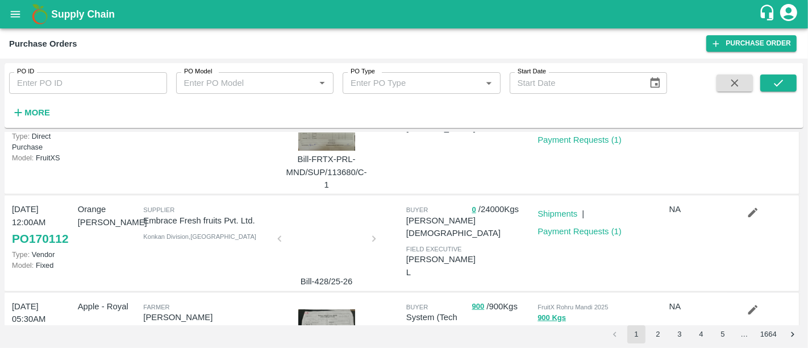
scroll to position [792, 0]
click at [554, 226] on link "Payment Requests ( 1 )" at bounding box center [580, 230] width 84 height 9
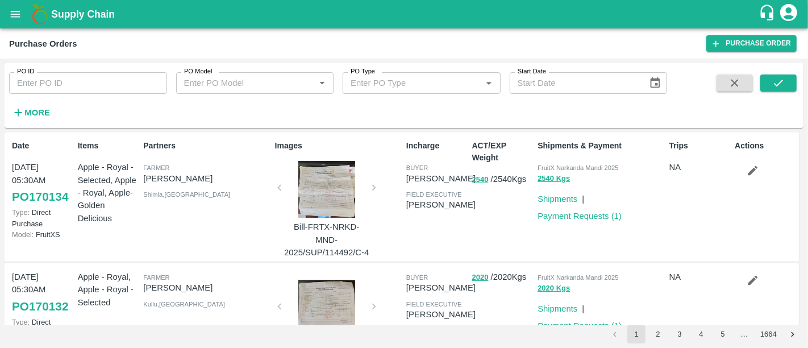
click at [78, 23] on div "Supply Chain" at bounding box center [404, 14] width 808 height 28
click at [70, 17] on b "Supply Chain" at bounding box center [83, 14] width 64 height 11
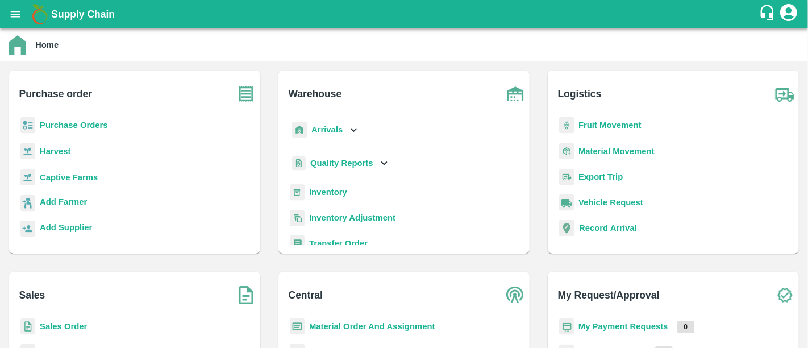
scroll to position [115, 0]
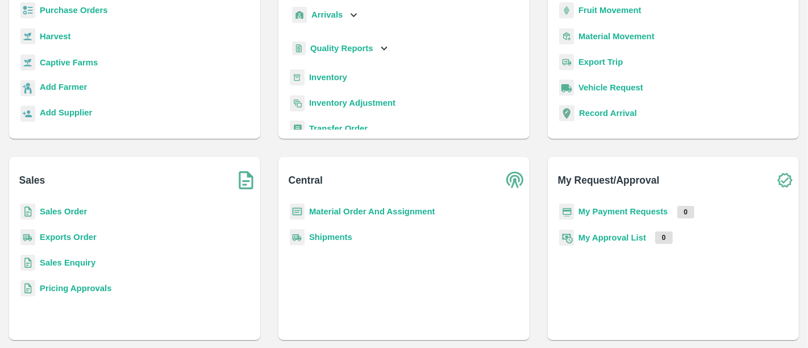
click at [593, 211] on b "My Payment Requests" at bounding box center [624, 211] width 90 height 9
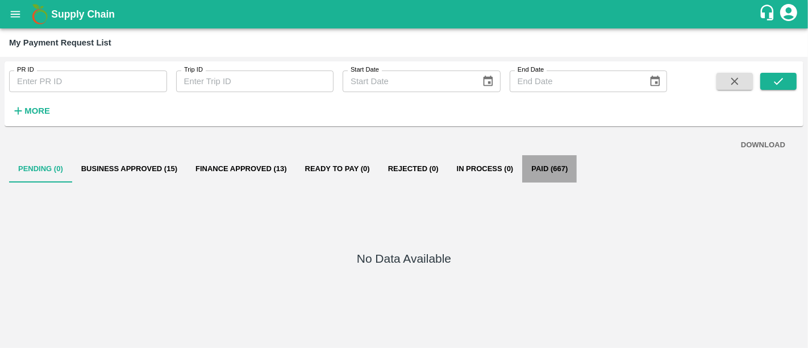
click at [543, 163] on button "Paid (667)" at bounding box center [549, 168] width 55 height 27
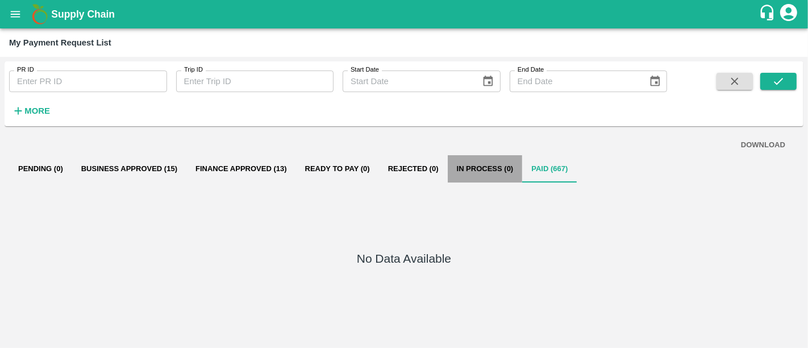
click at [484, 160] on button "In Process (0)" at bounding box center [485, 168] width 75 height 27
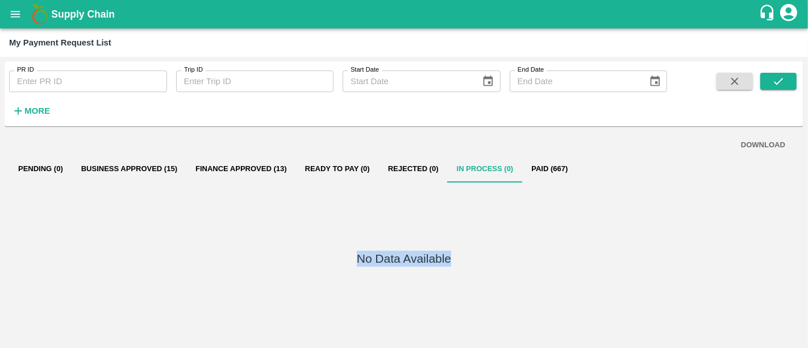
drag, startPoint x: 553, startPoint y: 182, endPoint x: 538, endPoint y: 163, distance: 23.5
click at [538, 163] on div "DOWNLOAD Pending (0) Business Approved (15) Finance Approved (13) Ready To Pay …" at bounding box center [404, 237] width 799 height 213
click at [538, 163] on button "Paid (667)" at bounding box center [549, 168] width 55 height 27
